Goal: Find specific page/section: Find specific page/section

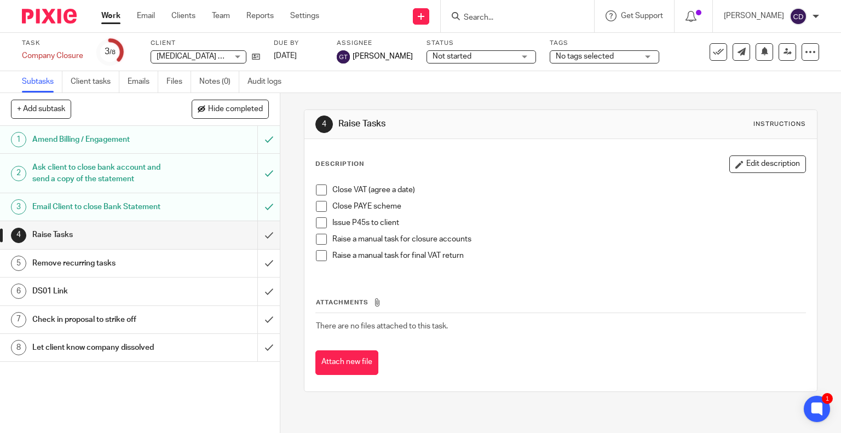
click at [494, 19] on input "Search" at bounding box center [512, 18] width 99 height 10
paste input "[PERSON_NAME]"
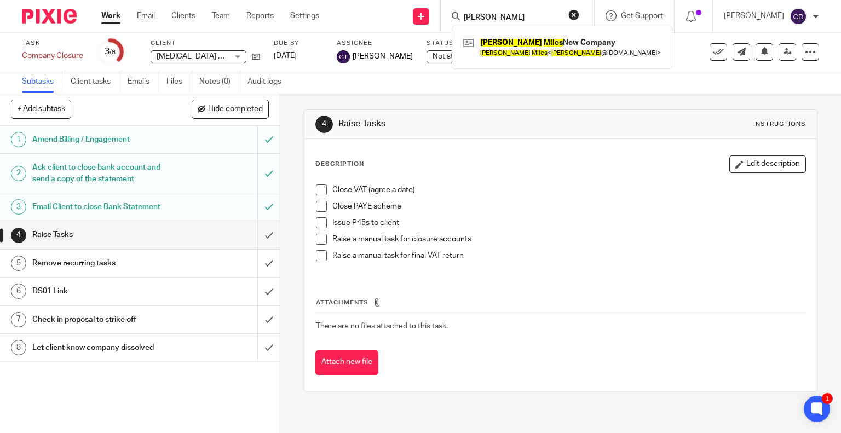
type input "Jason Miles"
click at [528, 54] on link at bounding box center [562, 46] width 203 height 25
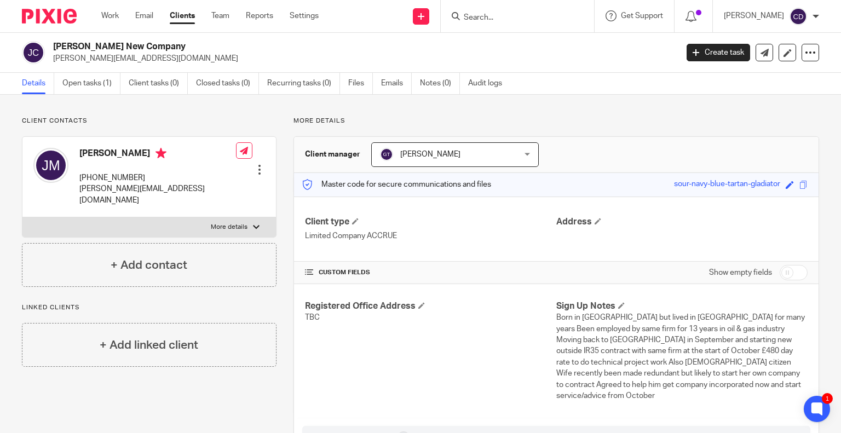
click at [544, 13] on input "Search" at bounding box center [512, 18] width 99 height 10
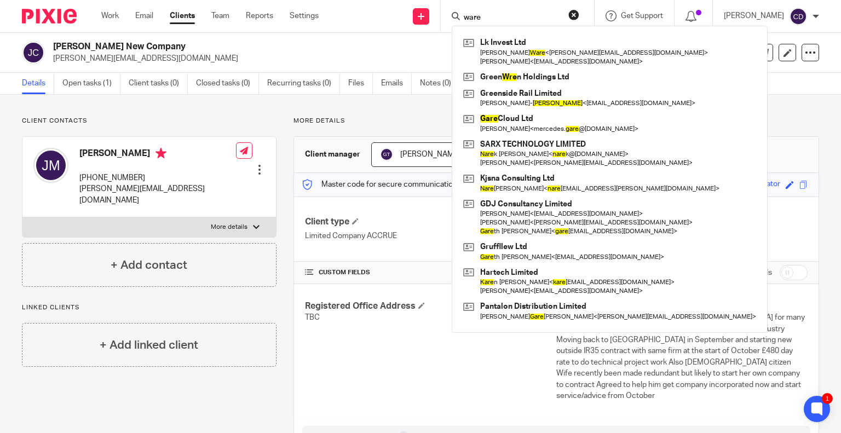
type input "ware"
click at [534, 53] on link at bounding box center [610, 51] width 298 height 34
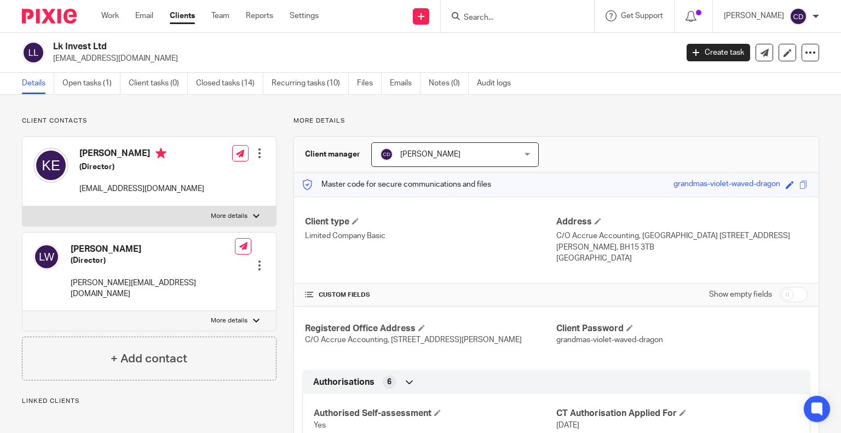
click at [92, 89] on link "Open tasks (1)" at bounding box center [91, 83] width 58 height 21
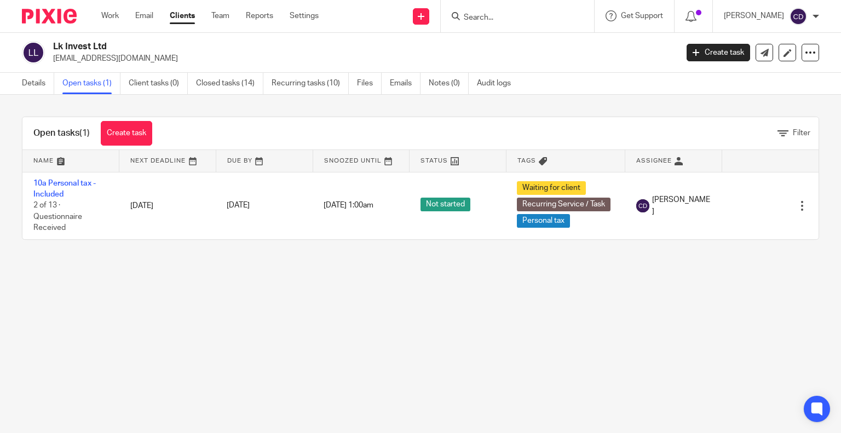
click at [85, 181] on link "10a Personal tax - Included" at bounding box center [64, 189] width 62 height 19
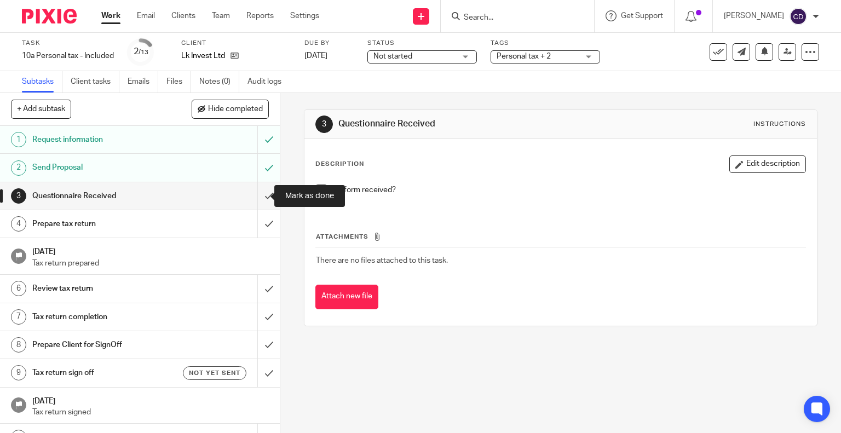
click at [250, 197] on input "submit" at bounding box center [140, 195] width 280 height 27
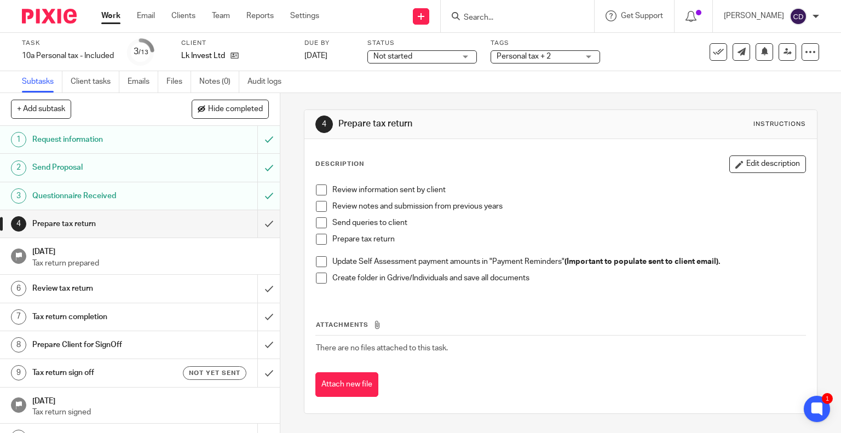
click at [366, 68] on div "Task 10a Personal tax - Included Save 10a Personal tax - Included 3 /13 Client …" at bounding box center [420, 52] width 841 height 38
